Goal: Task Accomplishment & Management: Complete application form

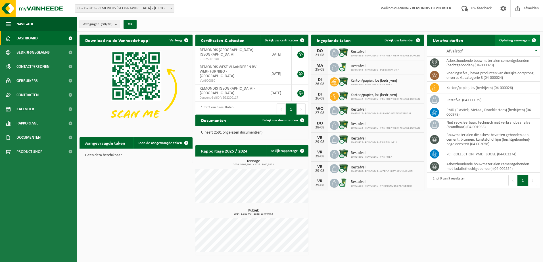
click at [525, 43] on link "Ophaling aanvragen" at bounding box center [517, 40] width 45 height 11
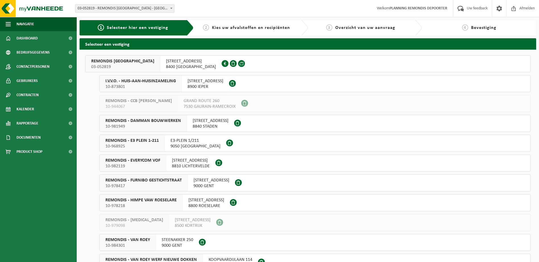
click at [229, 27] on span "Kies uw afvalstoffen en recipiënten" at bounding box center [251, 28] width 78 height 5
click at [32, 39] on span "Dashboard" at bounding box center [26, 38] width 21 height 14
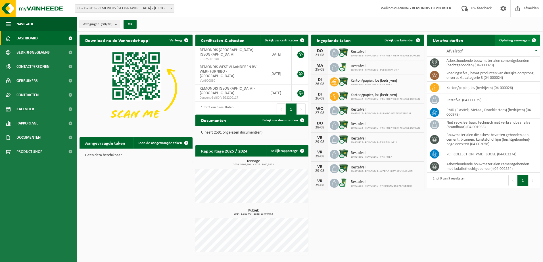
click at [529, 37] on span at bounding box center [533, 40] width 11 height 11
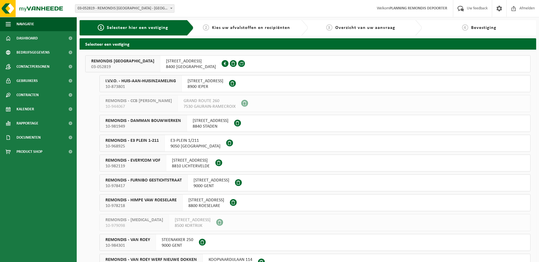
click at [132, 65] on span "03-052819" at bounding box center [122, 67] width 63 height 6
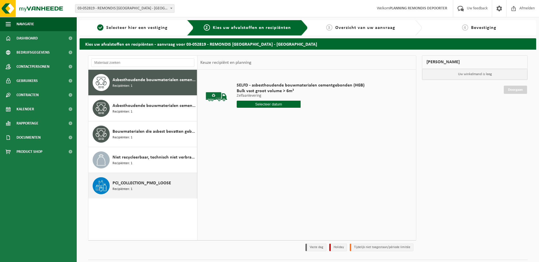
click at [130, 187] on span "Recipiënten: 1" at bounding box center [122, 189] width 20 height 5
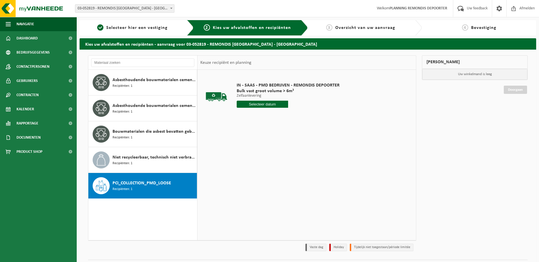
click at [285, 107] on input "text" at bounding box center [261, 104] width 51 height 7
click at [275, 105] on input "text" at bounding box center [261, 104] width 51 height 7
click at [259, 101] on input "text" at bounding box center [261, 104] width 51 height 7
click at [261, 104] on input "text" at bounding box center [261, 104] width 51 height 7
click at [136, 165] on div "Niet recycleerbaar, technisch niet verbrandbaar afval (brandbaar) Recipiënten: 1" at bounding box center [153, 160] width 83 height 17
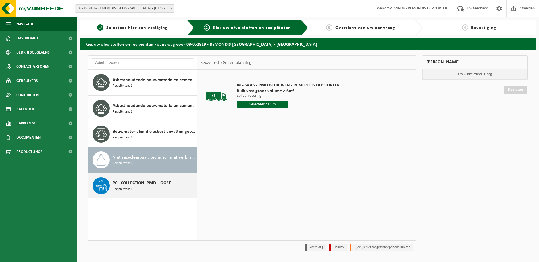
click at [133, 184] on span "PCI_COLLECTION_PMD_LOOSE" at bounding box center [141, 183] width 58 height 7
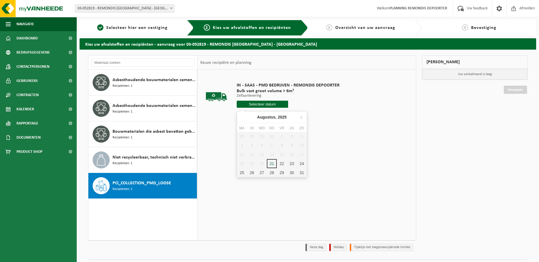
click at [252, 105] on input "text" at bounding box center [261, 104] width 51 height 7
click at [279, 164] on div "22" at bounding box center [281, 163] width 10 height 9
type input "Van 2025-08-22"
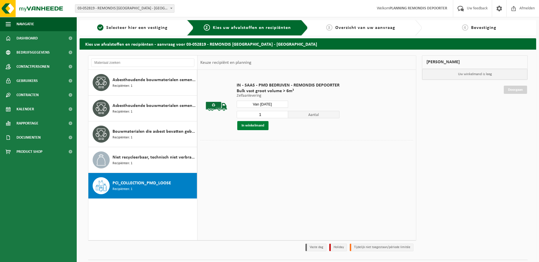
click at [247, 127] on button "In winkelmand" at bounding box center [252, 125] width 31 height 9
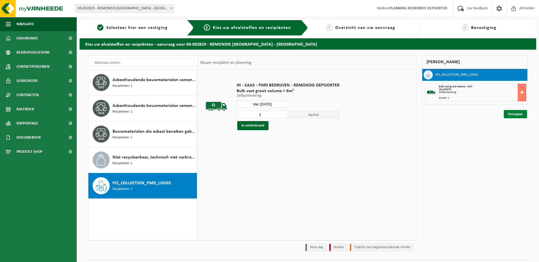
click at [511, 114] on link "Doorgaan" at bounding box center [514, 114] width 23 height 8
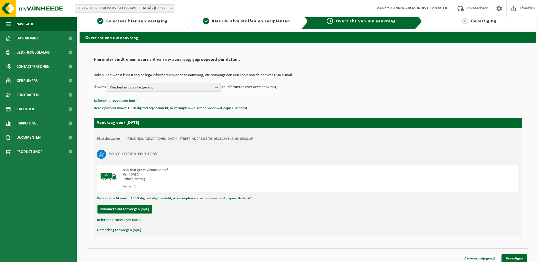
scroll to position [10, 0]
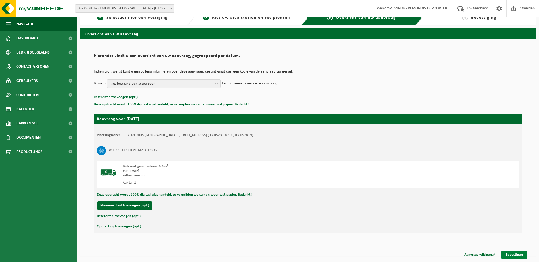
click at [515, 253] on link "Bevestigen" at bounding box center [514, 255] width 26 height 8
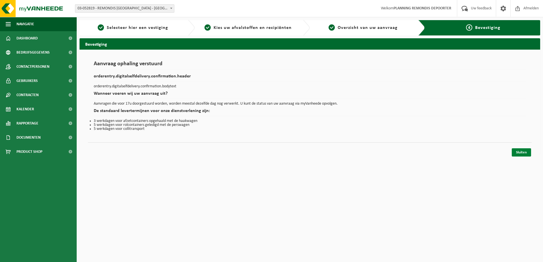
click at [525, 154] on link "Sluiten" at bounding box center [521, 152] width 19 height 8
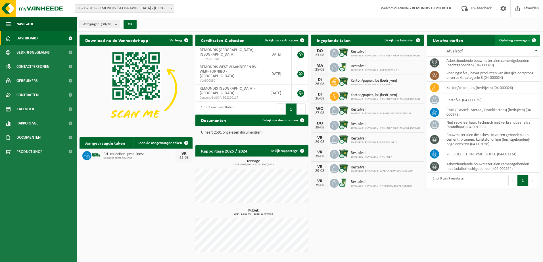
click at [519, 40] on span "Ophaling aanvragen" at bounding box center [514, 41] width 30 height 4
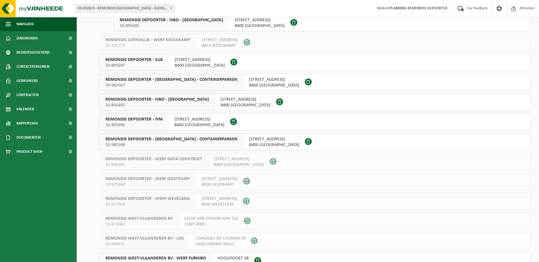
scroll to position [397, 0]
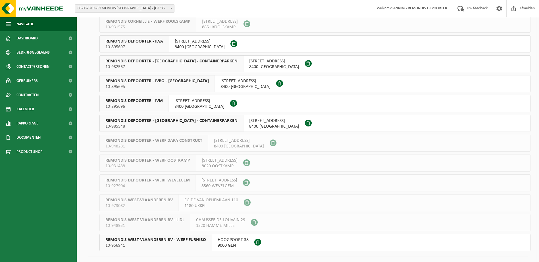
click at [152, 40] on span "REMONDIS DEPOORTER - ILVA" at bounding box center [134, 42] width 58 height 6
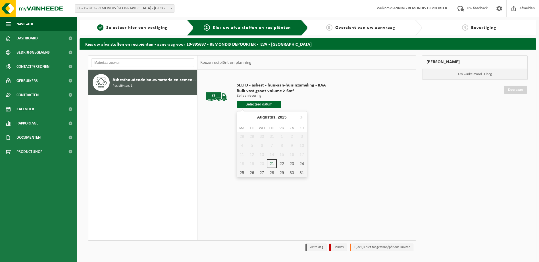
click at [267, 101] on input "text" at bounding box center [258, 104] width 45 height 7
click at [281, 162] on div "22" at bounding box center [281, 163] width 10 height 9
type input "Van [DATE]"
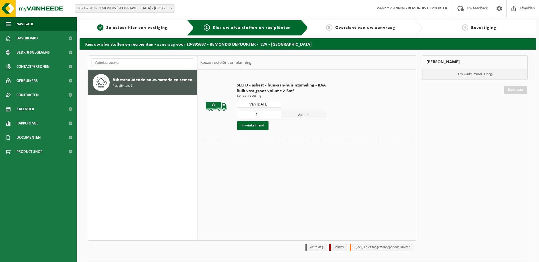
drag, startPoint x: 255, startPoint y: 125, endPoint x: 388, endPoint y: 114, distance: 133.8
click at [256, 125] on button "In winkelmand" at bounding box center [252, 125] width 31 height 9
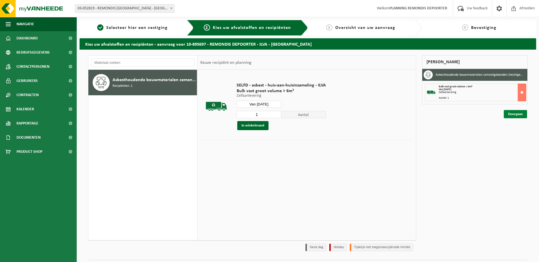
click at [521, 113] on link "Doorgaan" at bounding box center [514, 114] width 23 height 8
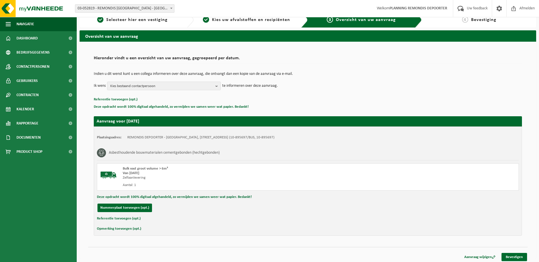
scroll to position [10, 0]
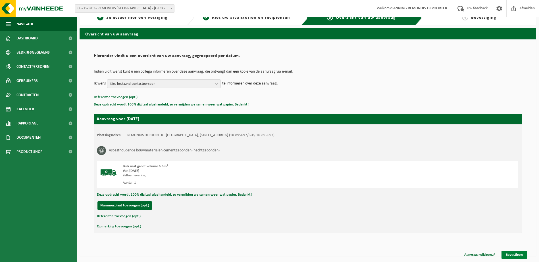
click at [508, 254] on link "Bevestigen" at bounding box center [514, 255] width 26 height 8
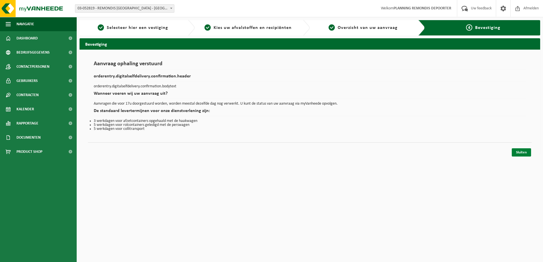
click at [525, 151] on link "Sluiten" at bounding box center [521, 152] width 19 height 8
